Goal: Task Accomplishment & Management: Manage account settings

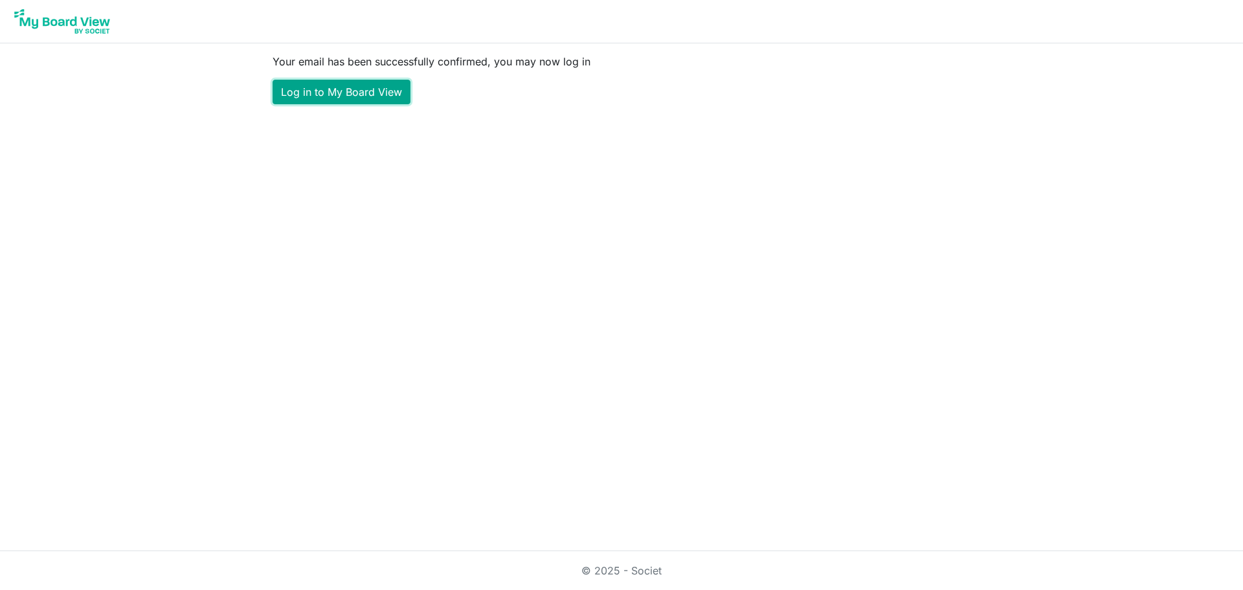
click at [348, 89] on link "Log in to My Board View" at bounding box center [342, 92] width 138 height 25
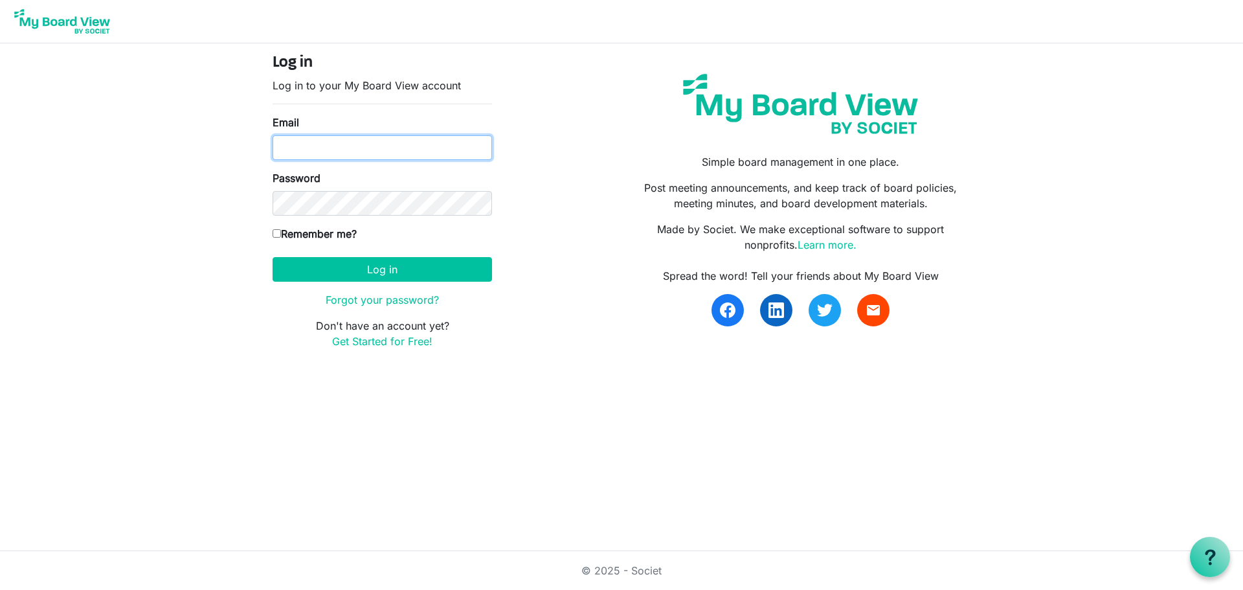
click at [328, 144] on input "Email" at bounding box center [383, 147] width 220 height 25
type input "sijju2006@gmail.com"
click at [275, 230] on input "Remember me?" at bounding box center [277, 233] width 8 height 8
checkbox input "true"
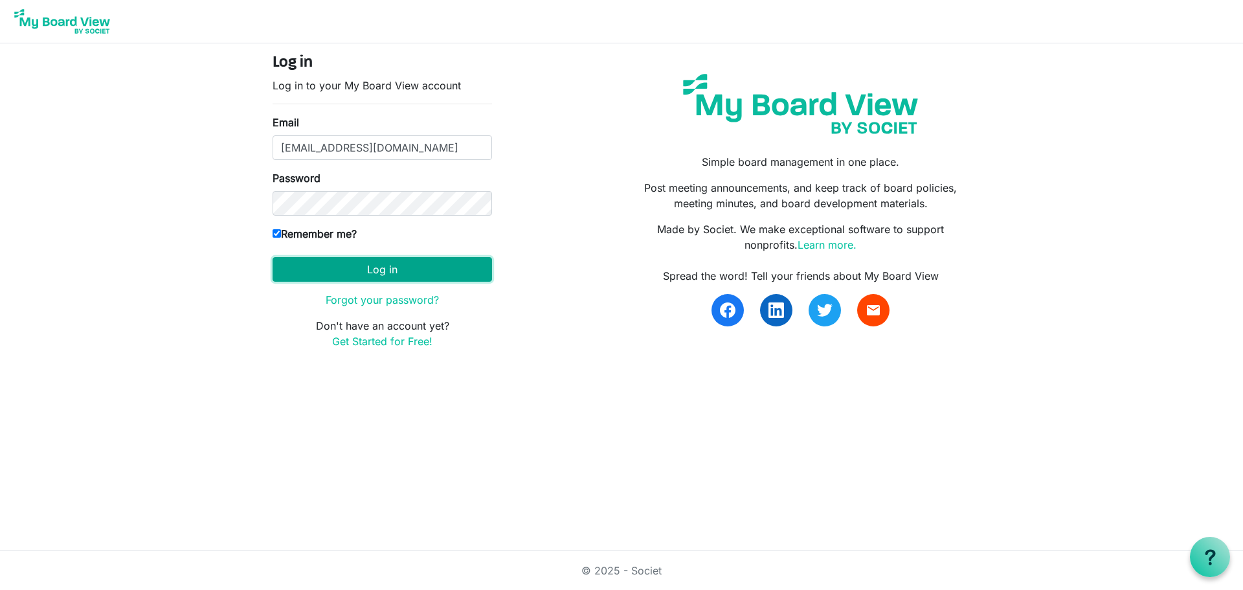
drag, startPoint x: 308, startPoint y: 263, endPoint x: 315, endPoint y: 267, distance: 8.4
click at [311, 265] on button "Log in" at bounding box center [383, 269] width 220 height 25
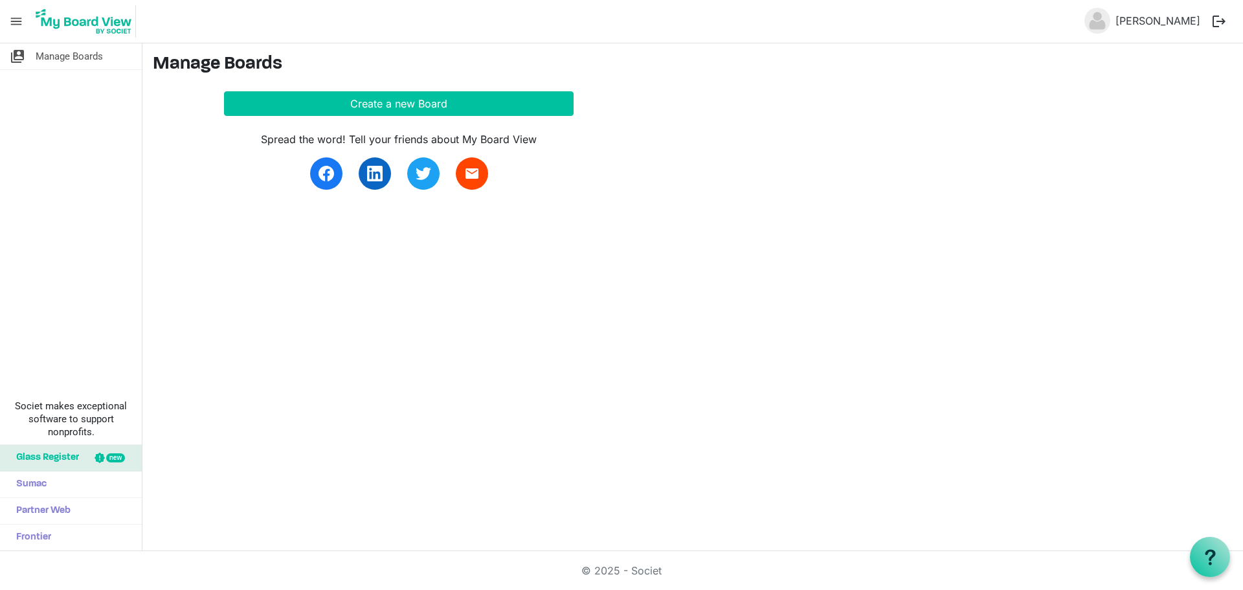
click at [19, 22] on span "menu" at bounding box center [16, 21] width 25 height 25
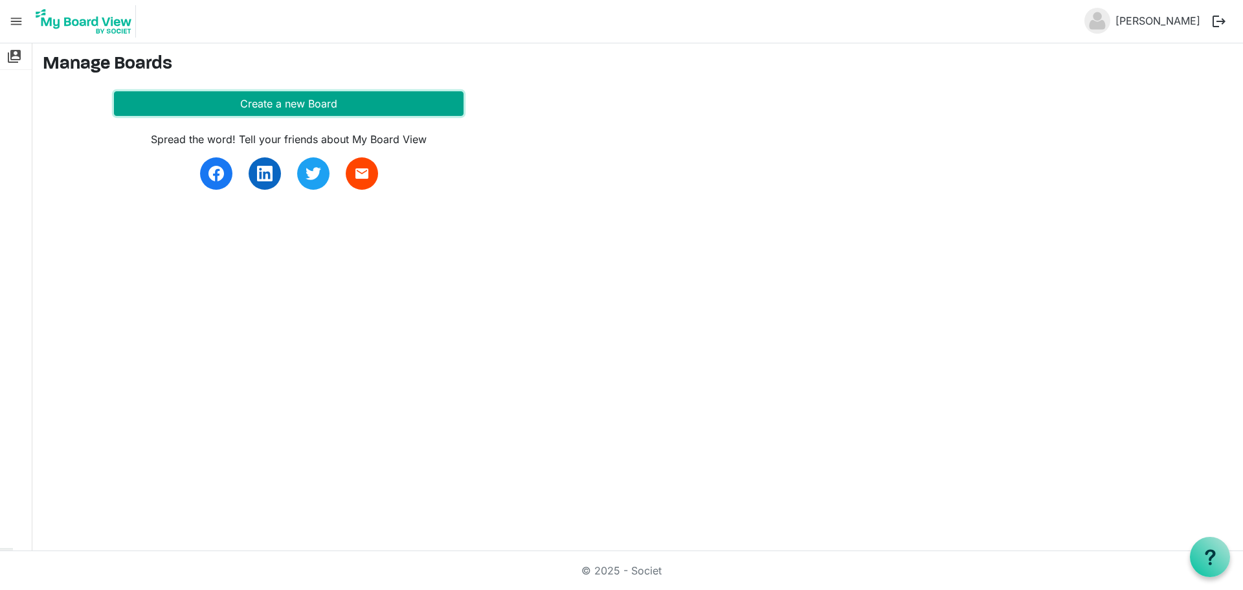
click at [346, 110] on button "Create a new Board" at bounding box center [289, 103] width 350 height 25
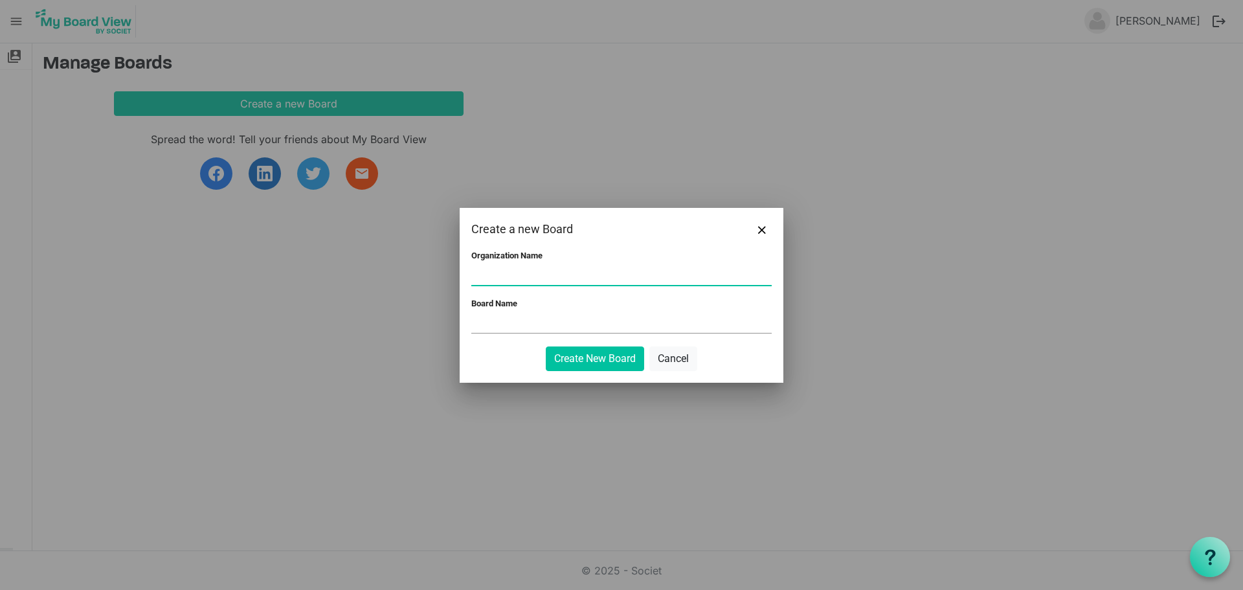
click at [566, 271] on input "Organization Name" at bounding box center [621, 274] width 300 height 19
type input "Humanity Welfare Organisation Helpline"
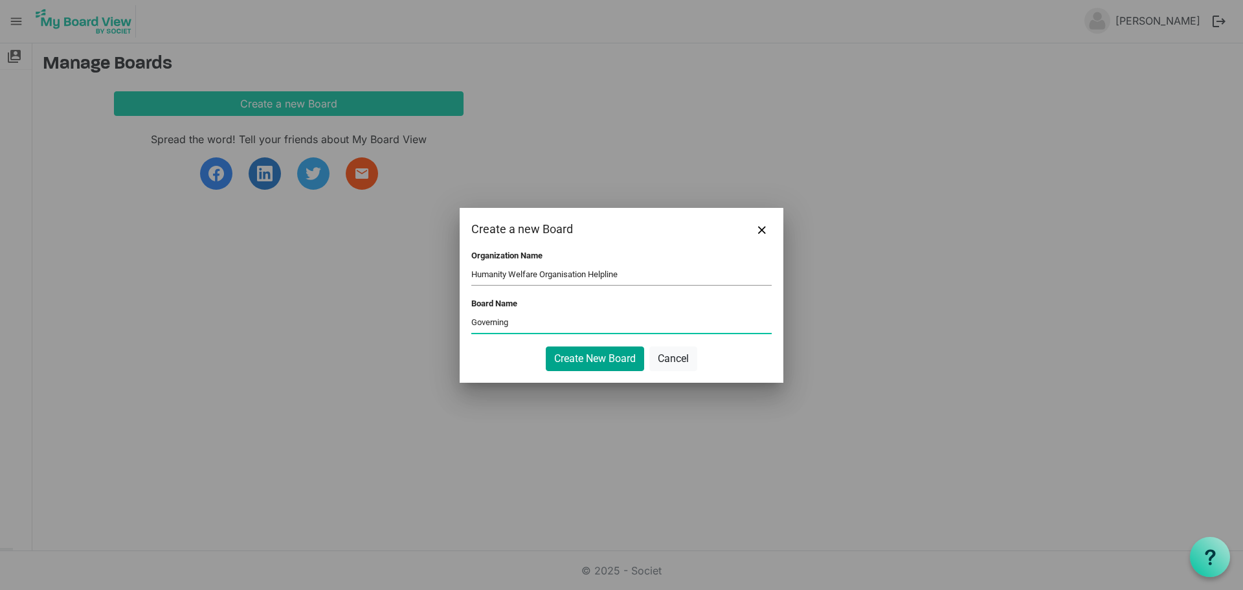
type input "Governing"
click at [602, 361] on button "Create New Board" at bounding box center [595, 358] width 98 height 25
click at [601, 359] on button "Create New Board" at bounding box center [595, 358] width 98 height 25
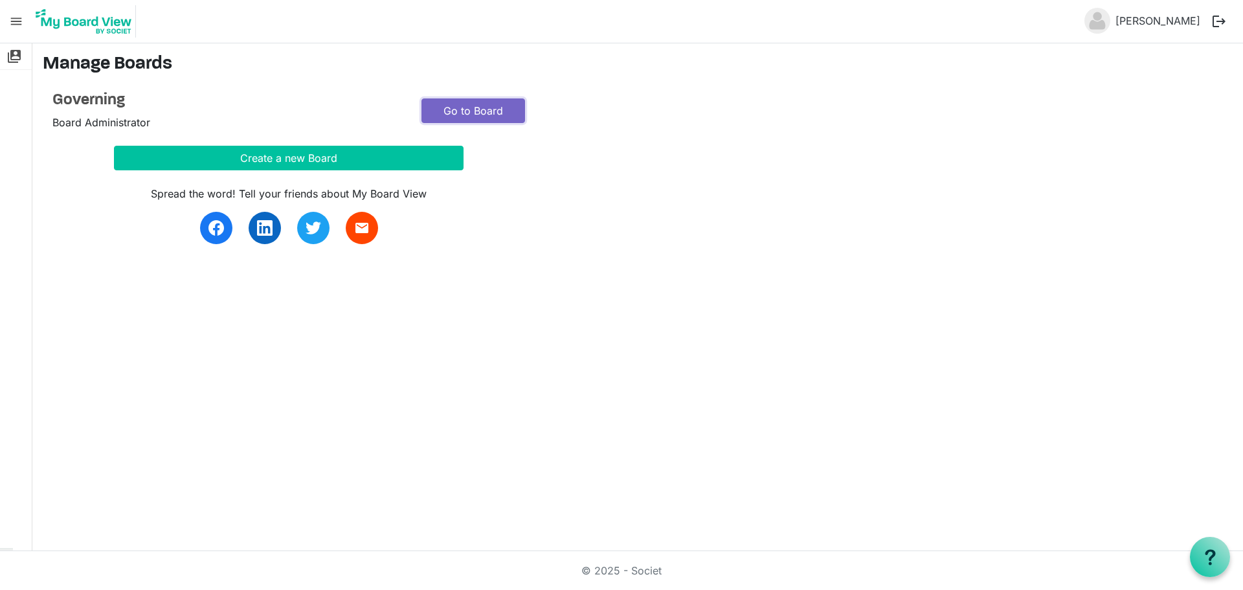
click at [467, 111] on link "Go to Board" at bounding box center [474, 110] width 104 height 25
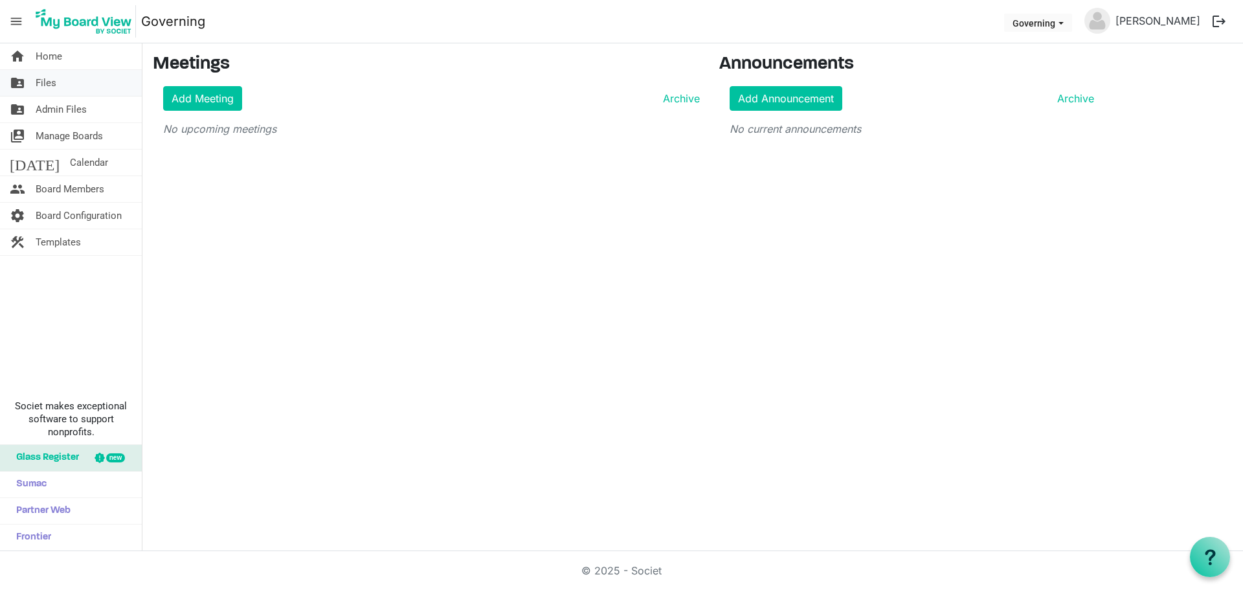
click at [56, 74] on span "Files" at bounding box center [46, 83] width 21 height 26
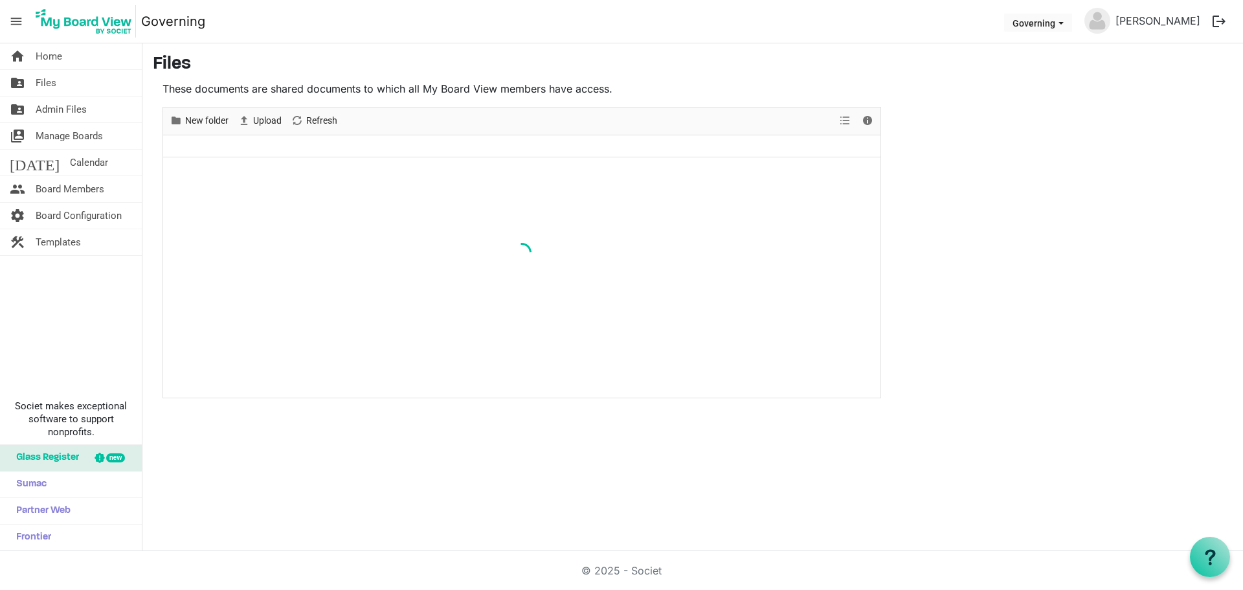
click at [74, 104] on span "Admin Files" at bounding box center [61, 109] width 51 height 26
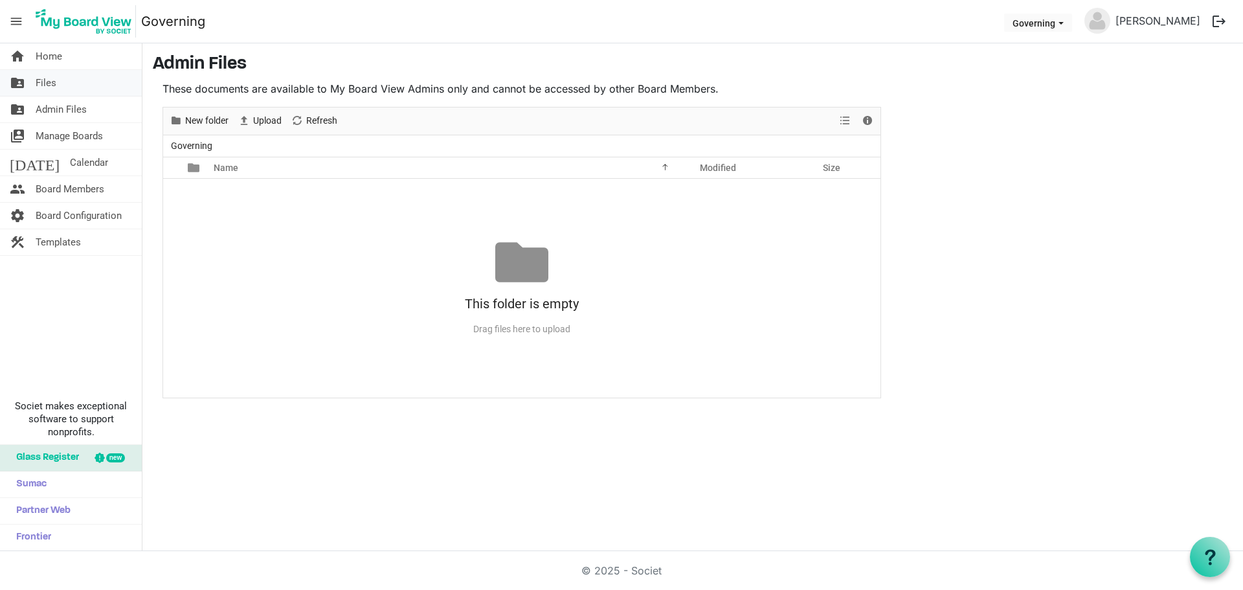
click at [74, 80] on link "folder_shared Files" at bounding box center [71, 83] width 142 height 26
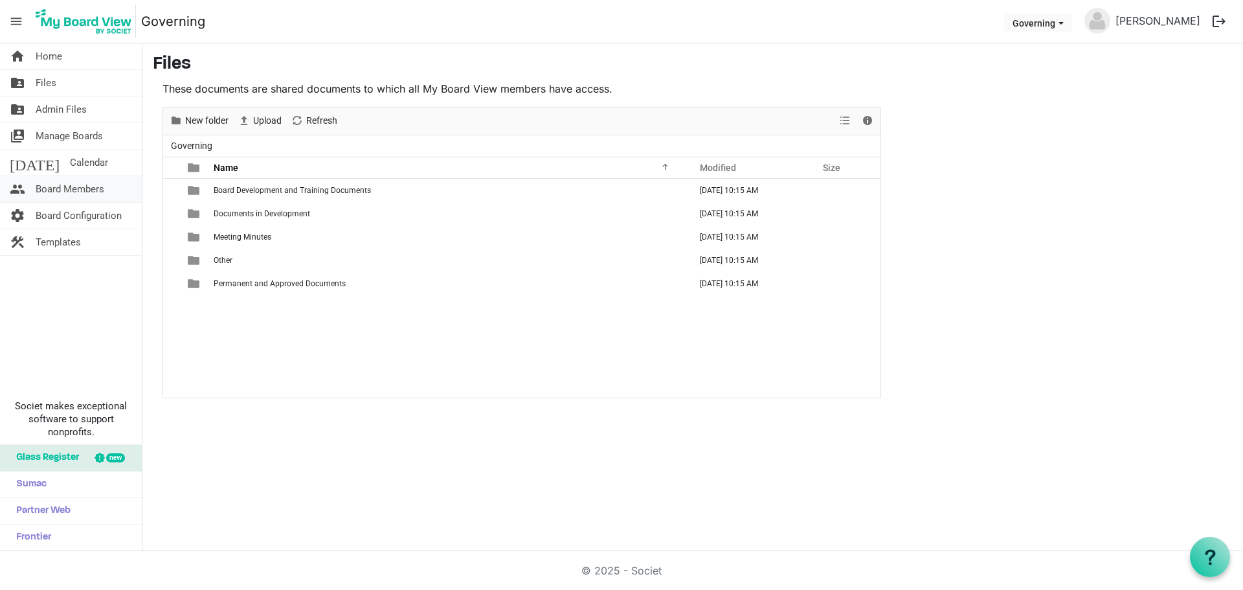
click at [71, 194] on span "Board Members" at bounding box center [70, 189] width 69 height 26
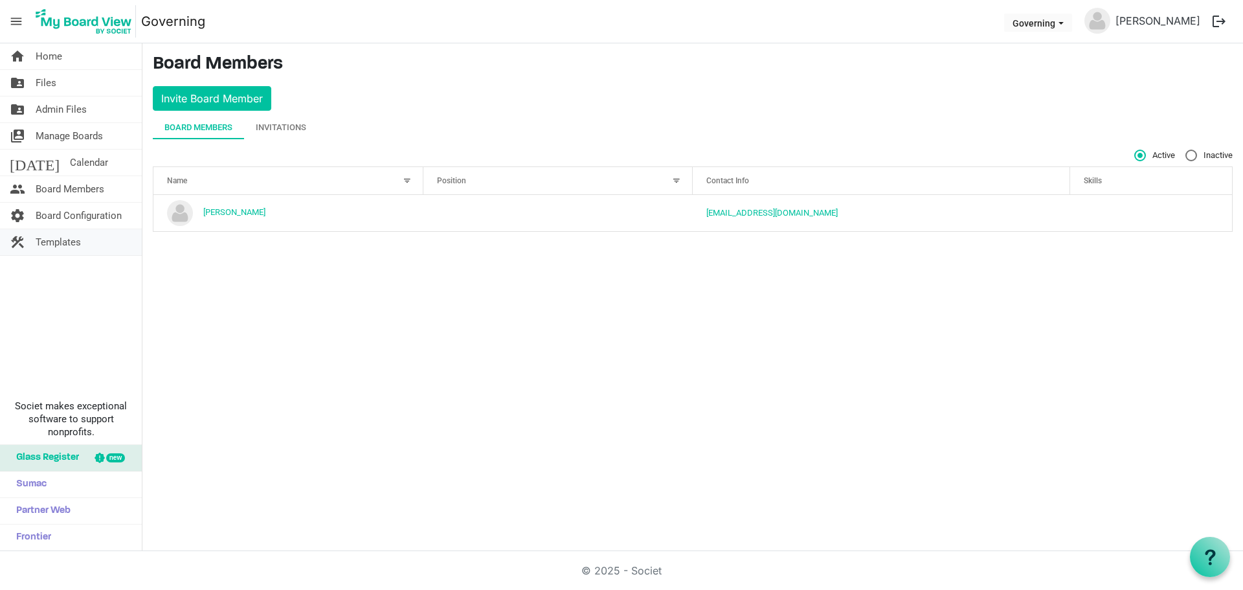
click at [73, 240] on span "Templates" at bounding box center [58, 242] width 45 height 26
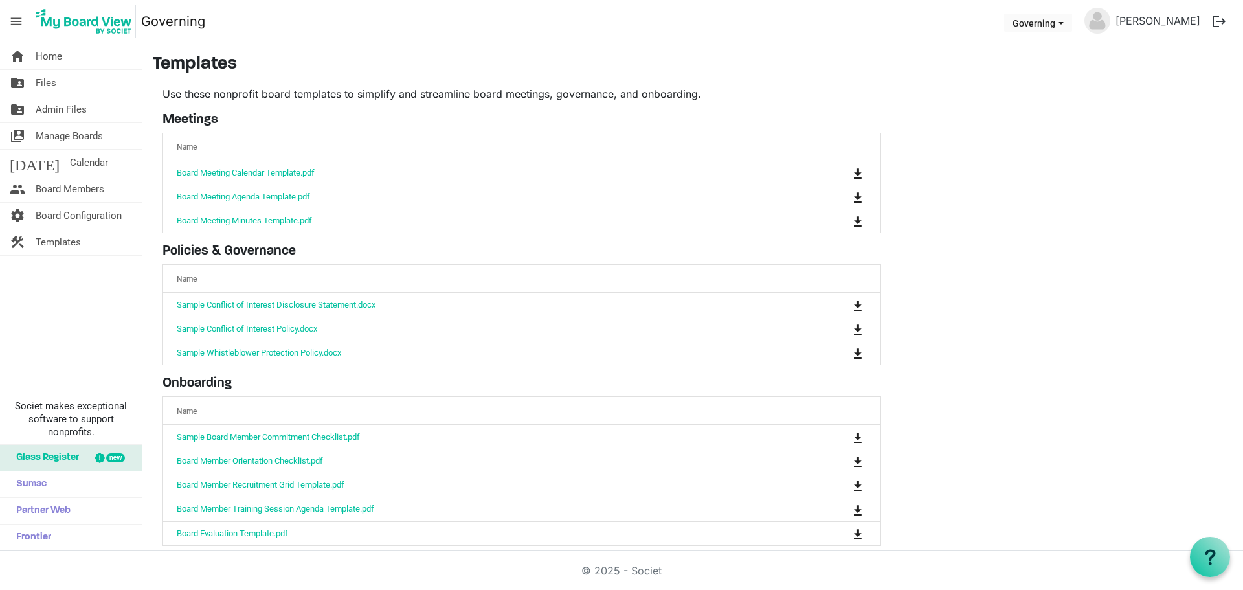
click at [16, 19] on span "menu" at bounding box center [16, 21] width 25 height 25
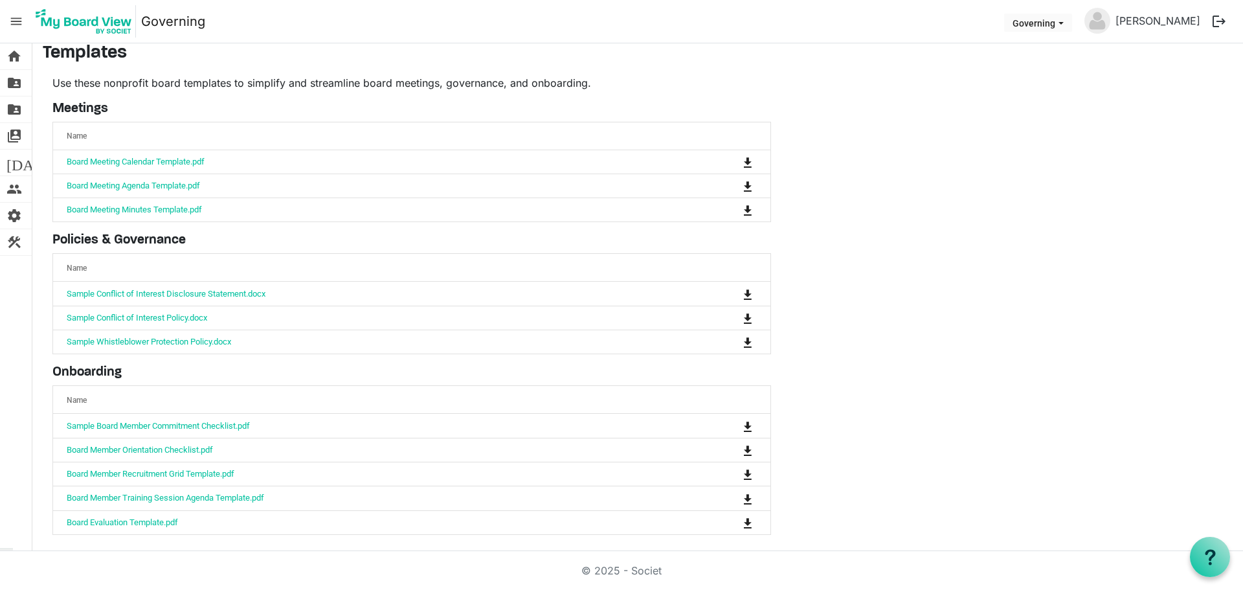
scroll to position [14, 0]
click at [20, 17] on span "menu" at bounding box center [16, 21] width 25 height 25
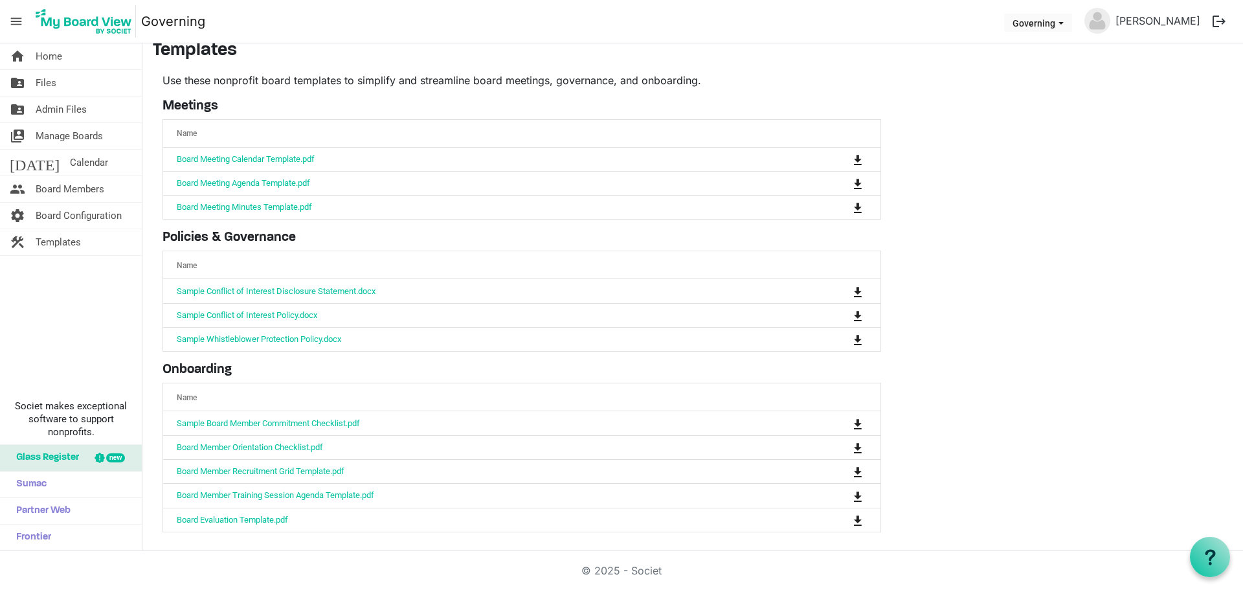
scroll to position [0, 0]
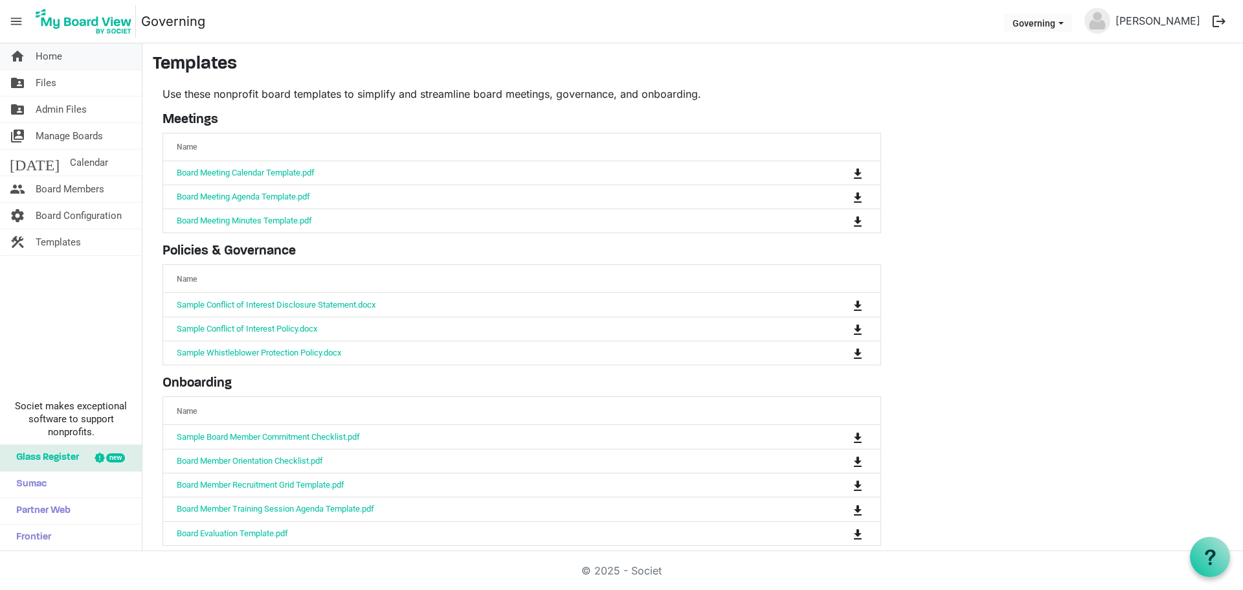
click at [58, 56] on span "Home" at bounding box center [49, 56] width 27 height 26
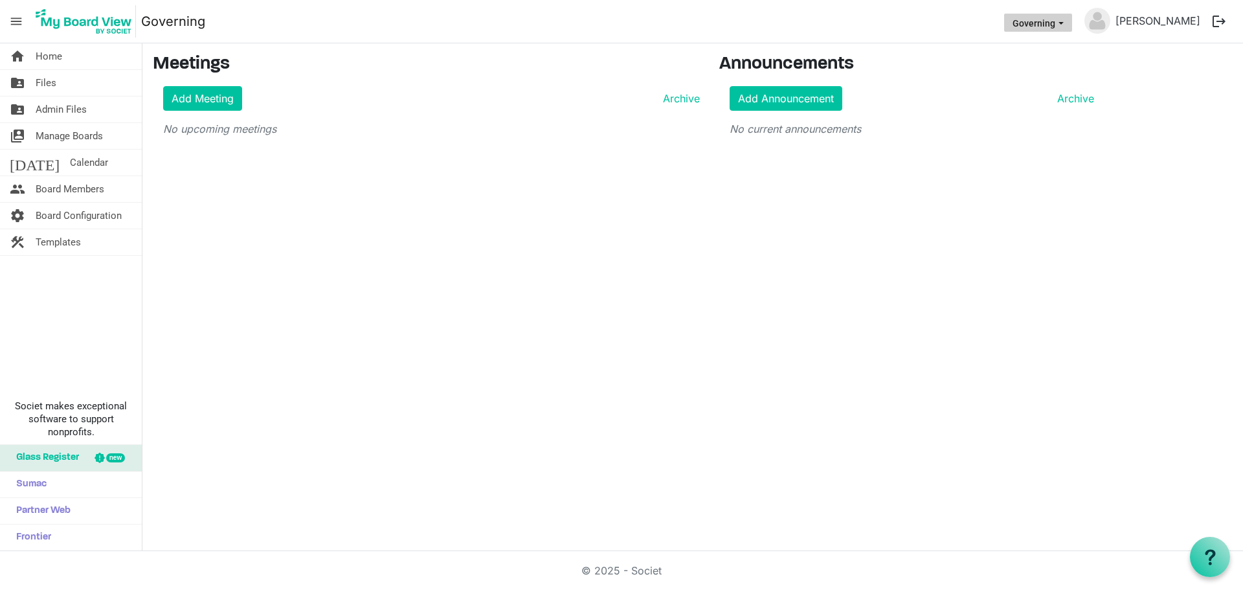
click at [1072, 21] on button "Governing" at bounding box center [1038, 23] width 68 height 18
click at [1072, 25] on button "Governing" at bounding box center [1038, 23] width 68 height 18
click at [56, 489] on link "Sumac" at bounding box center [71, 484] width 142 height 26
click at [46, 247] on span "Templates" at bounding box center [58, 242] width 45 height 26
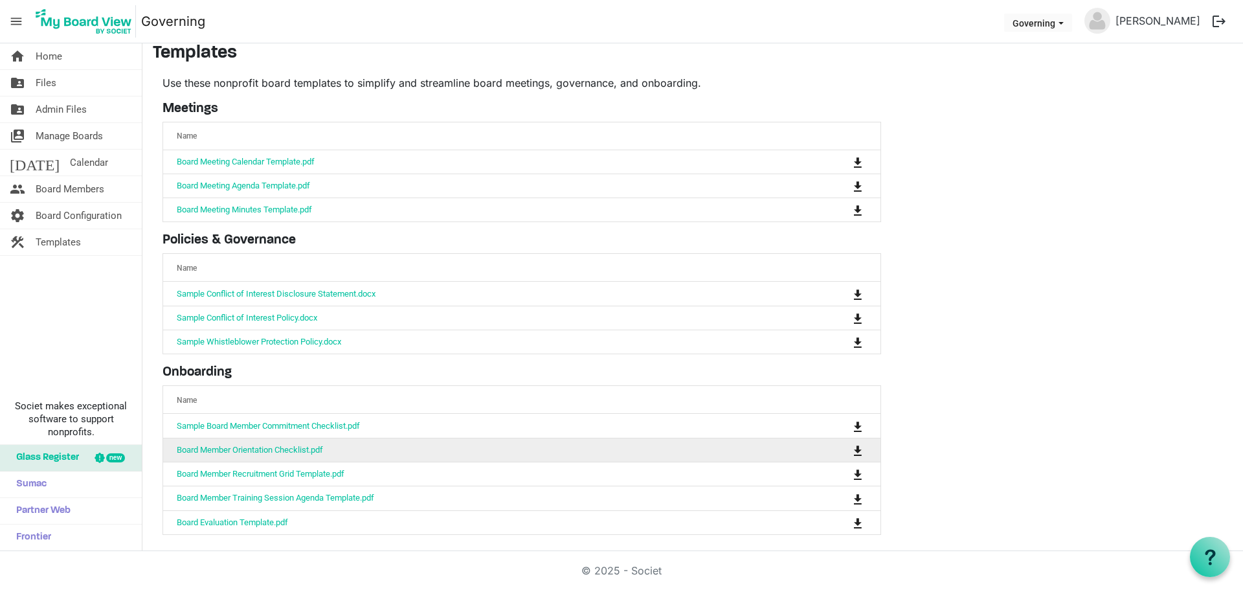
scroll to position [14, 0]
